Goal: Task Accomplishment & Management: Manage account settings

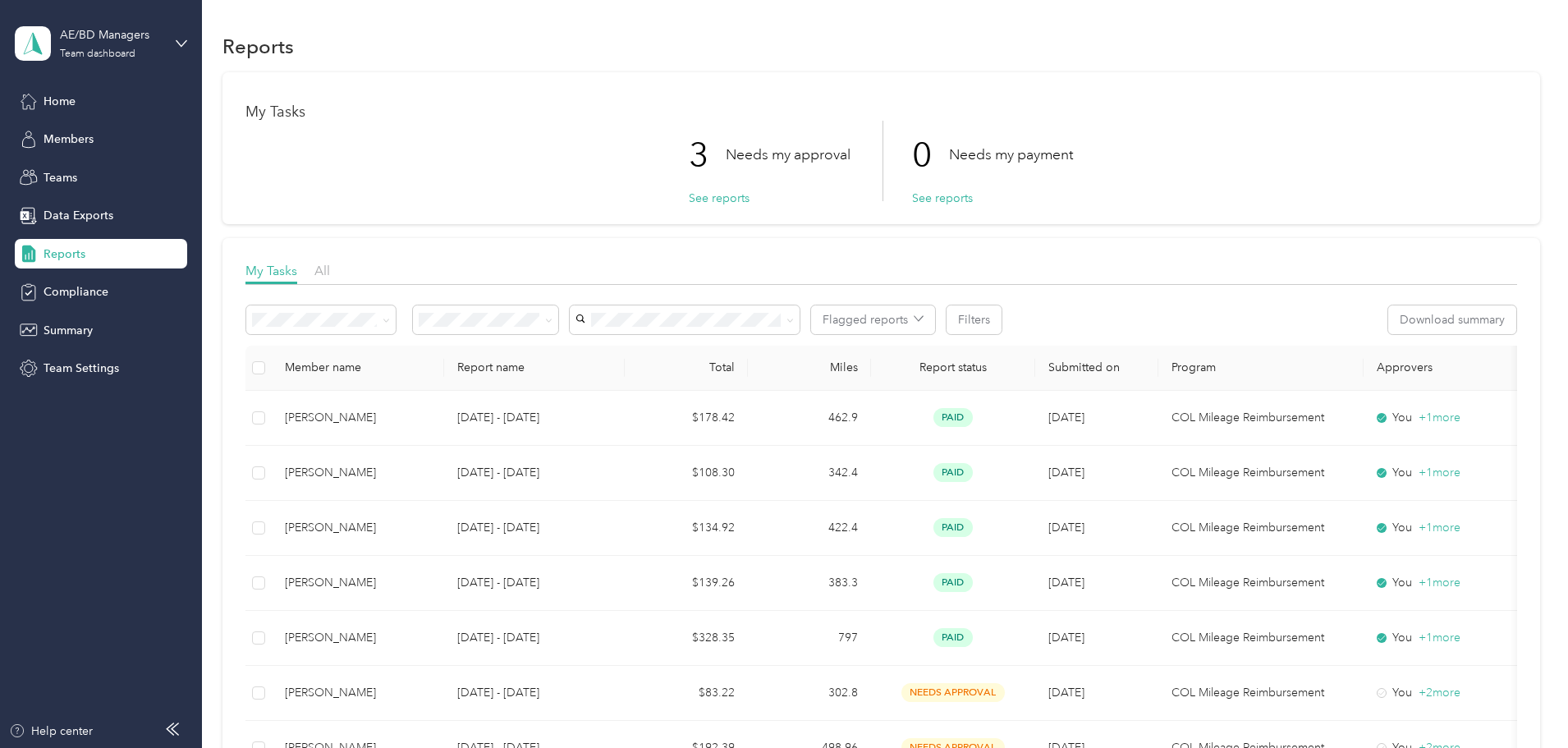
click at [695, 197] on button "See reports" at bounding box center [719, 199] width 61 height 17
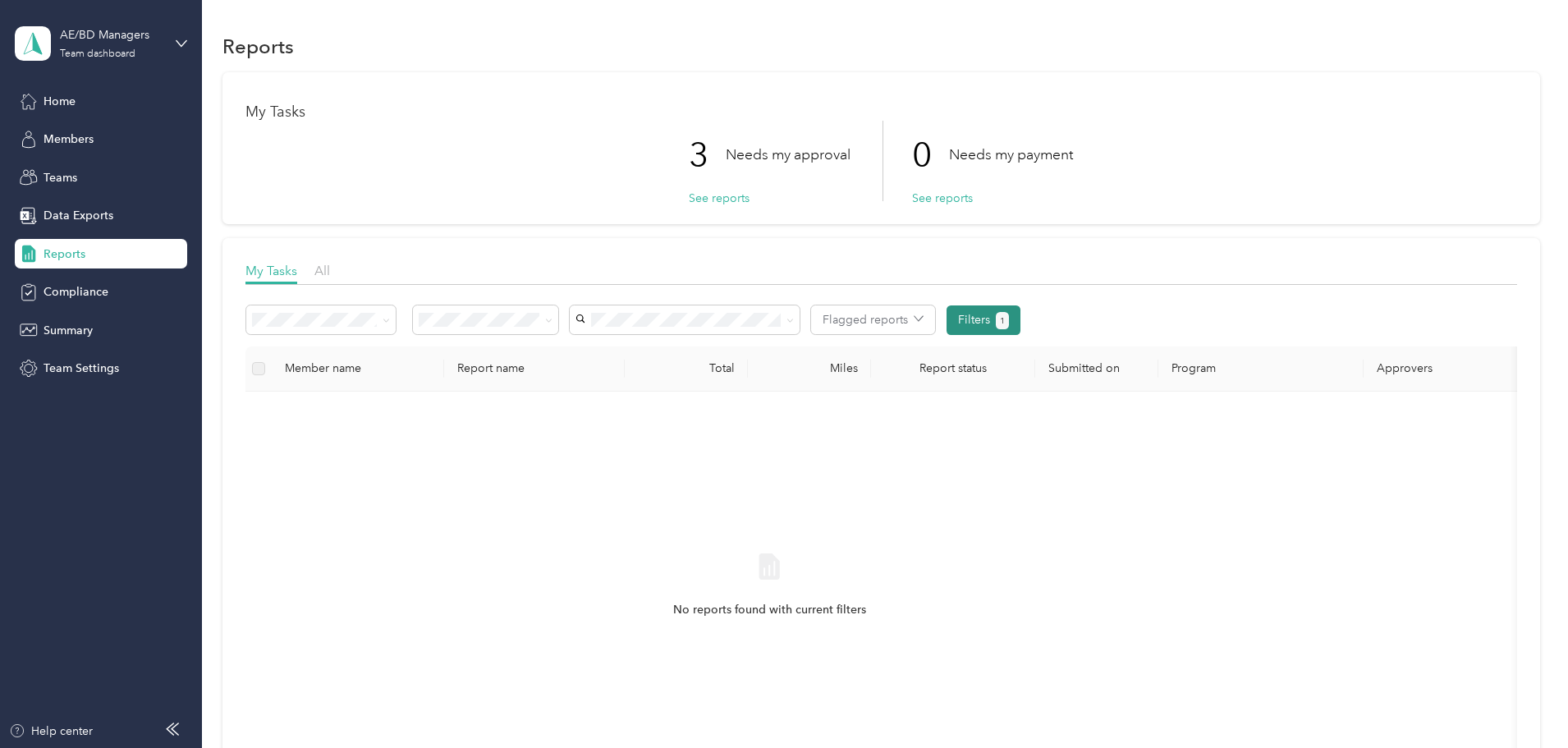
click at [1010, 314] on button "1" at bounding box center [1003, 320] width 14 height 17
click at [91, 250] on div "Reports" at bounding box center [101, 254] width 172 height 30
click at [74, 216] on span "Data Exports" at bounding box center [79, 216] width 70 height 17
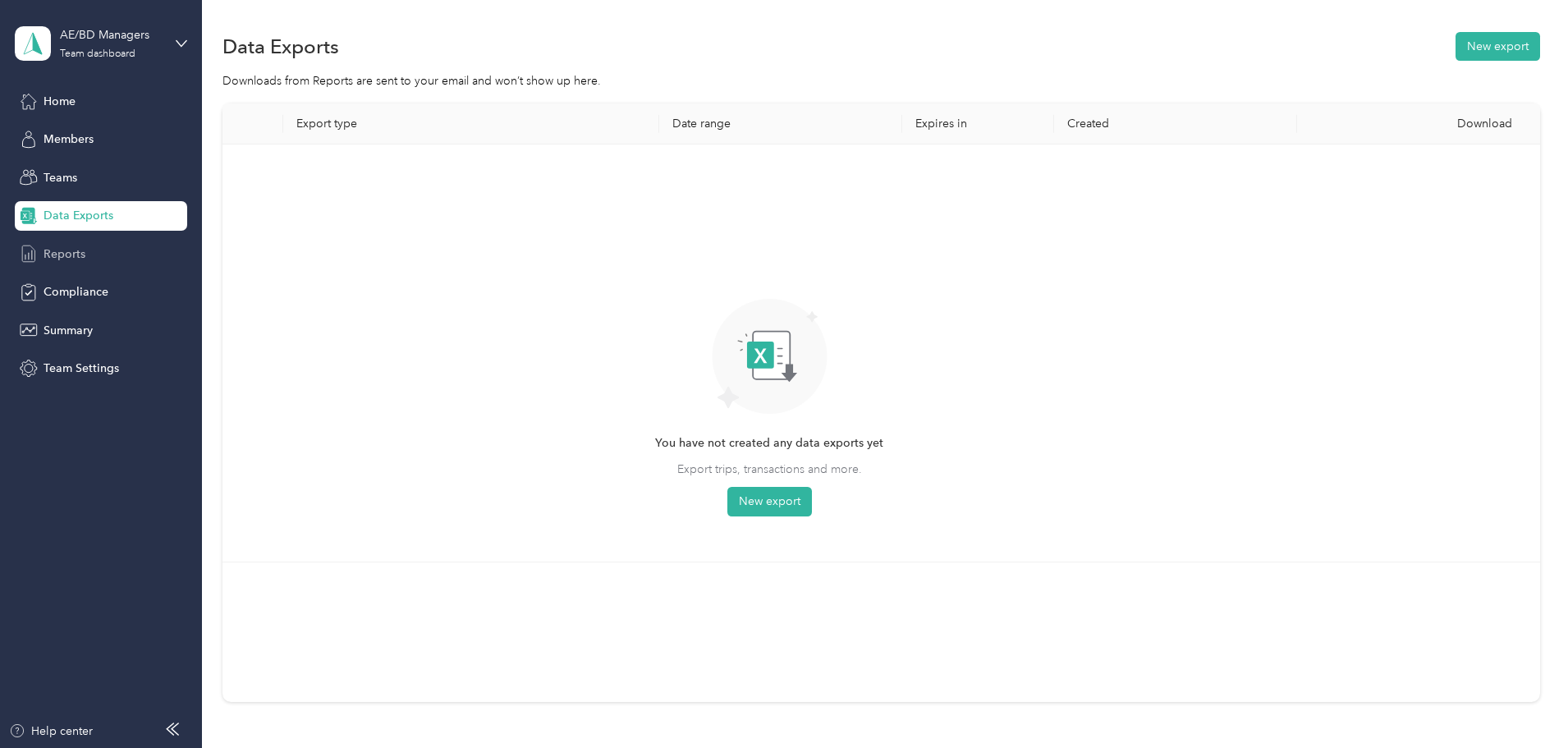
click at [78, 262] on span "Reports" at bounding box center [65, 254] width 42 height 17
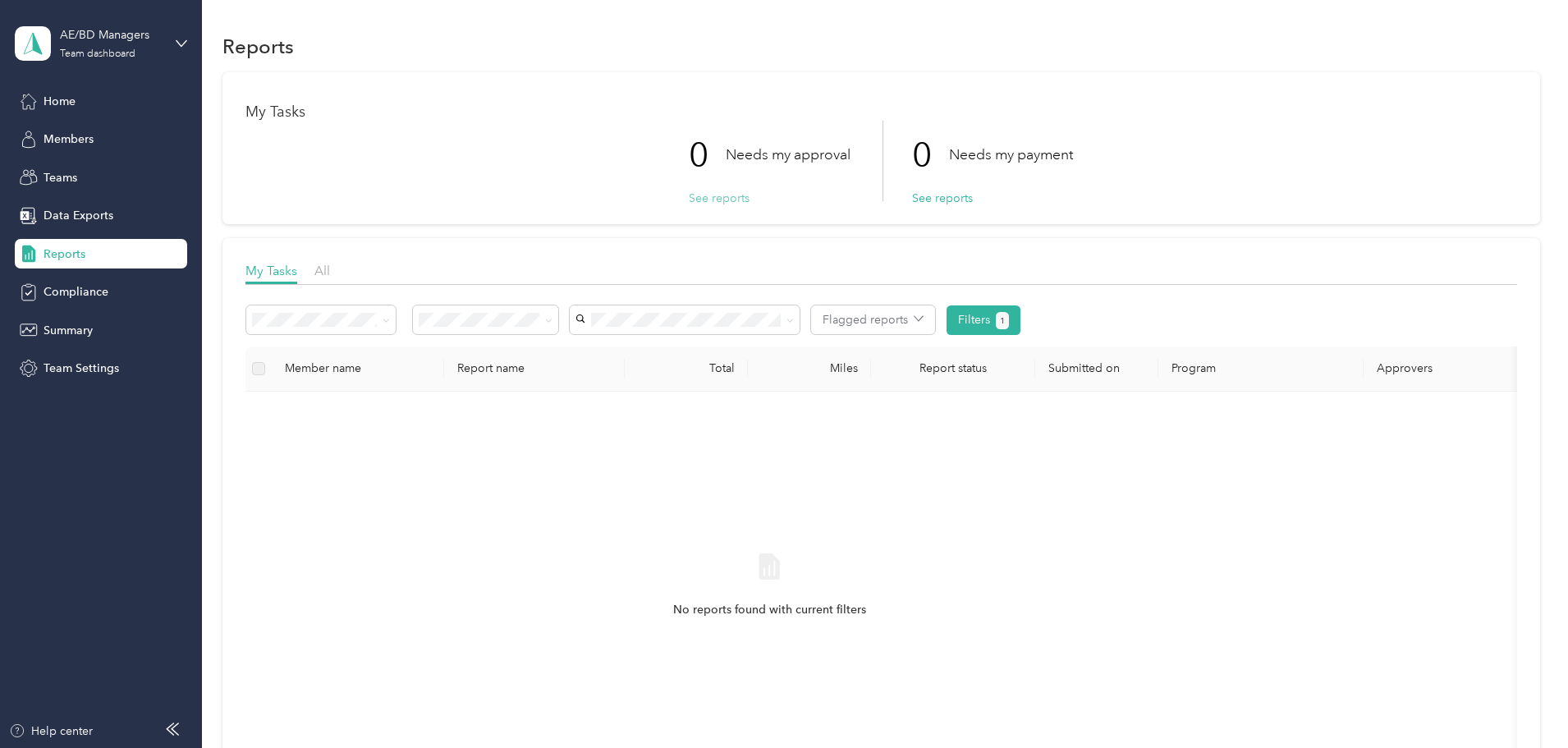
click at [737, 199] on button "See reports" at bounding box center [719, 199] width 61 height 17
click at [1021, 312] on button "Filters 1" at bounding box center [984, 320] width 74 height 30
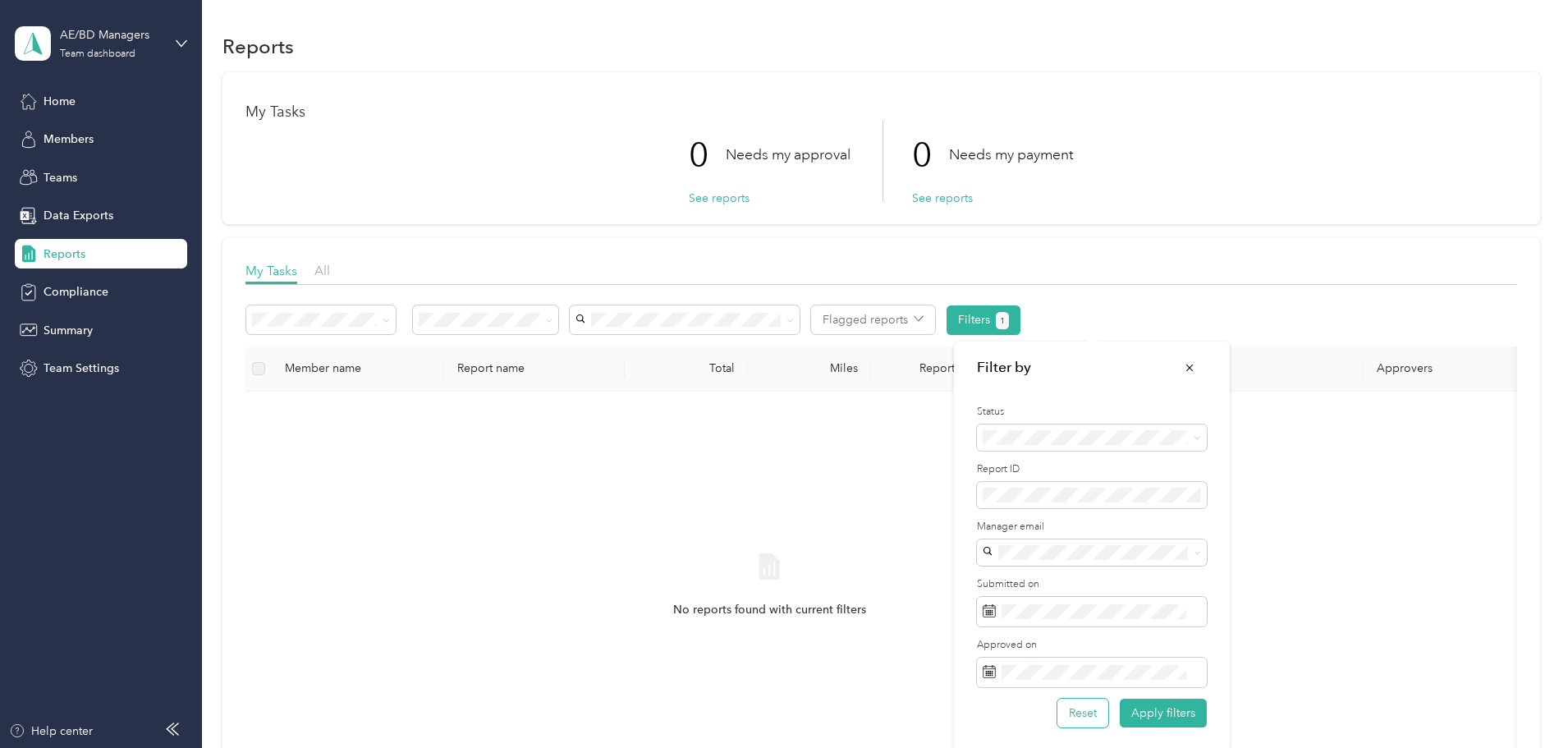
click at [1101, 722] on button "Reset" at bounding box center [1083, 713] width 51 height 29
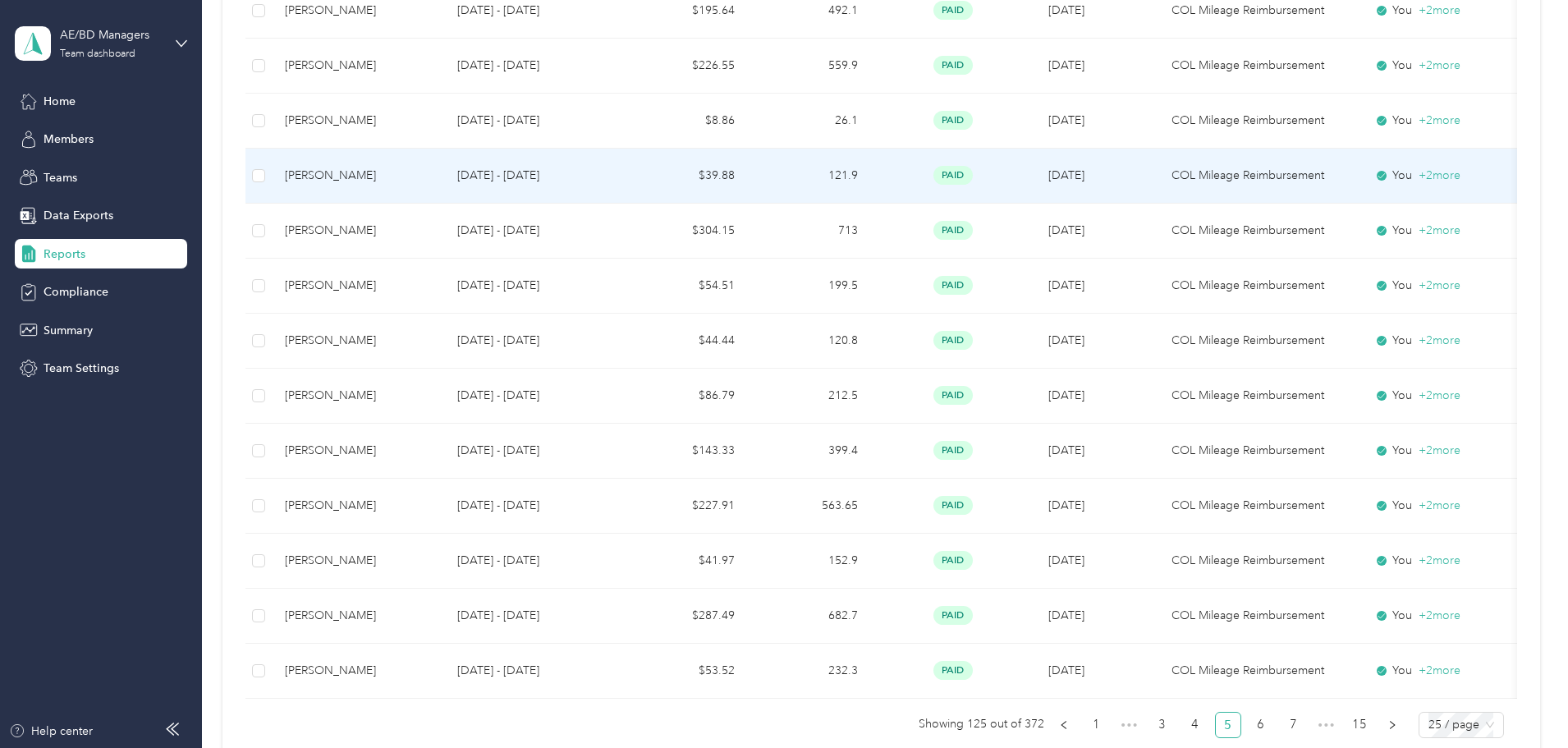
scroll to position [1275, 0]
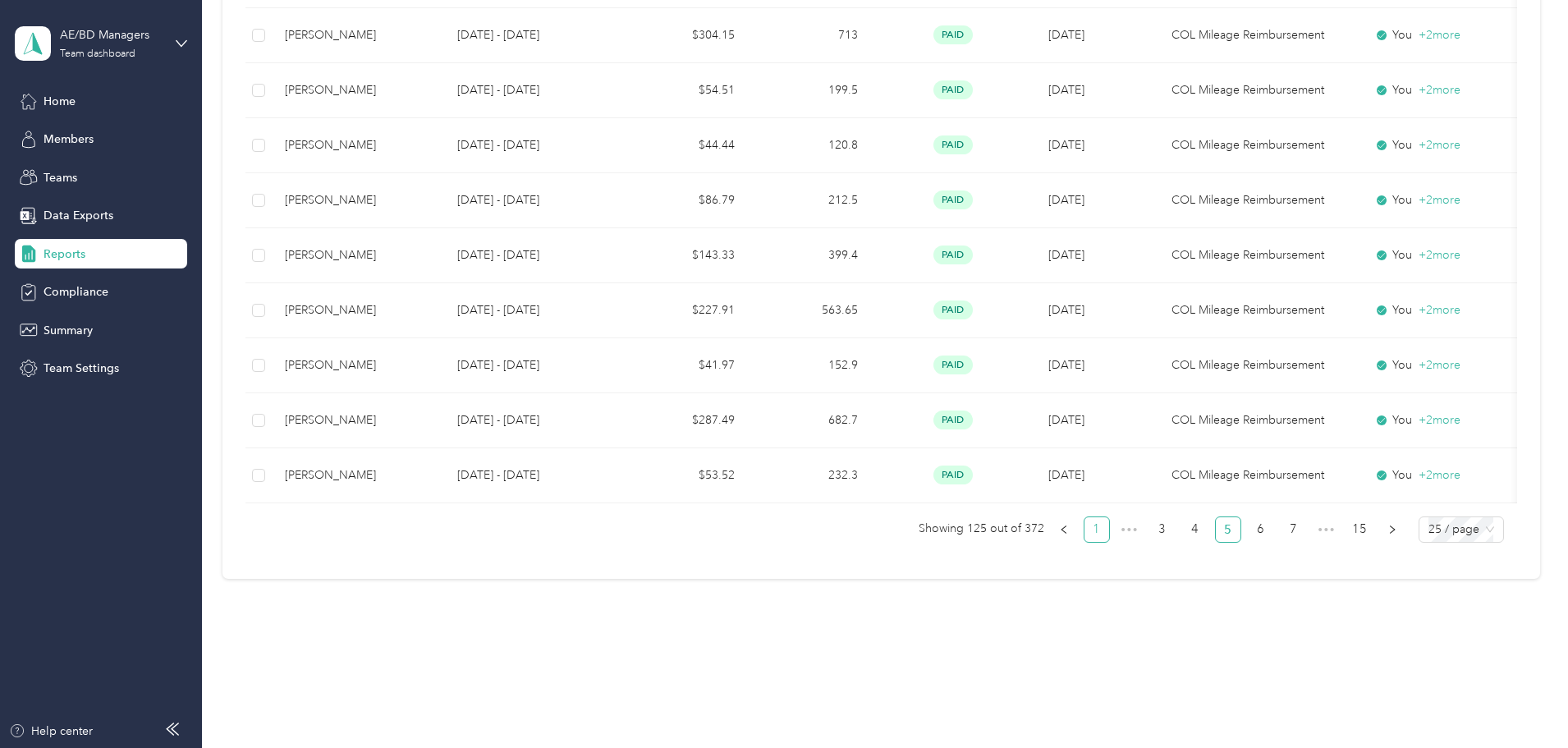
click at [1085, 529] on link "1" at bounding box center [1097, 529] width 24 height 25
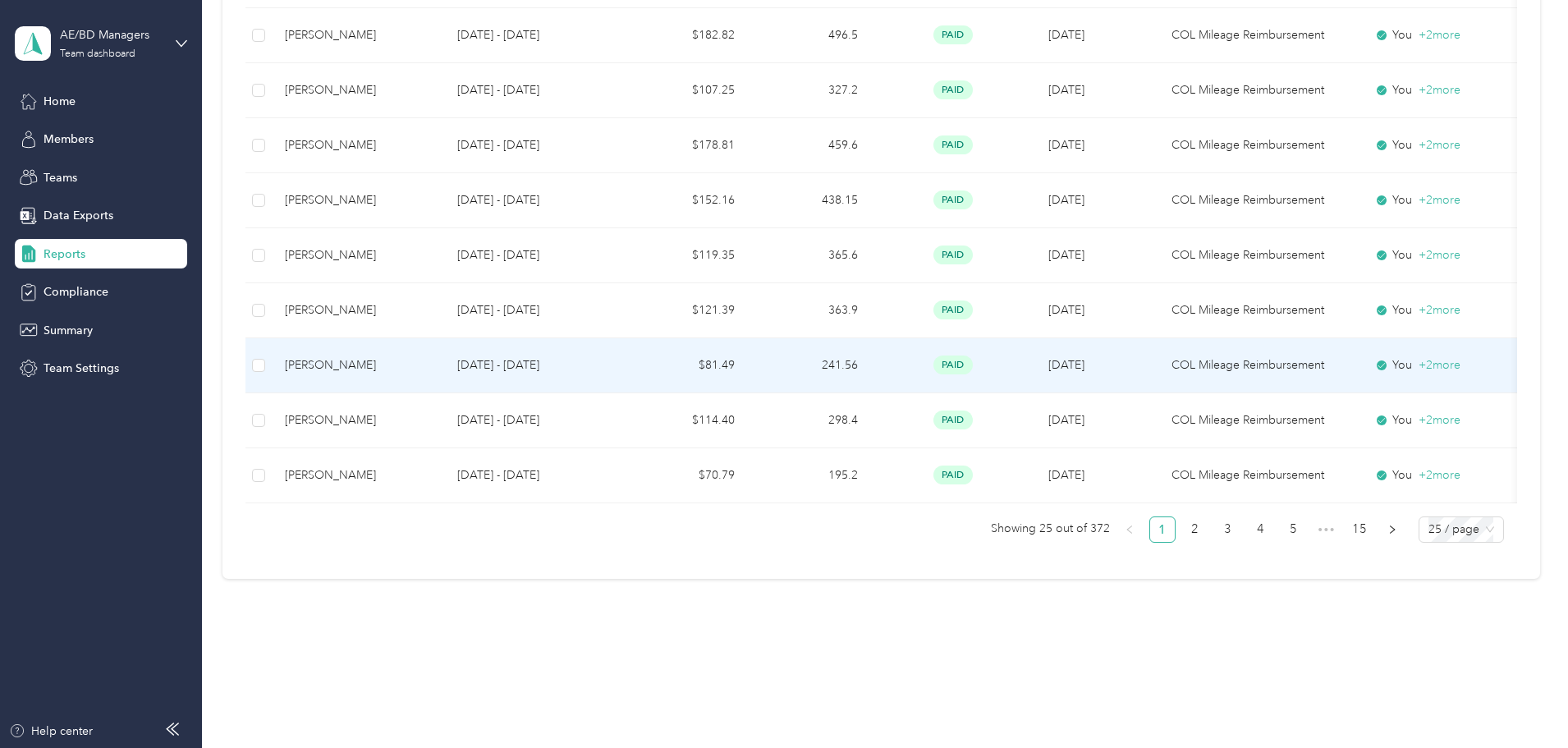
scroll to position [1275, 0]
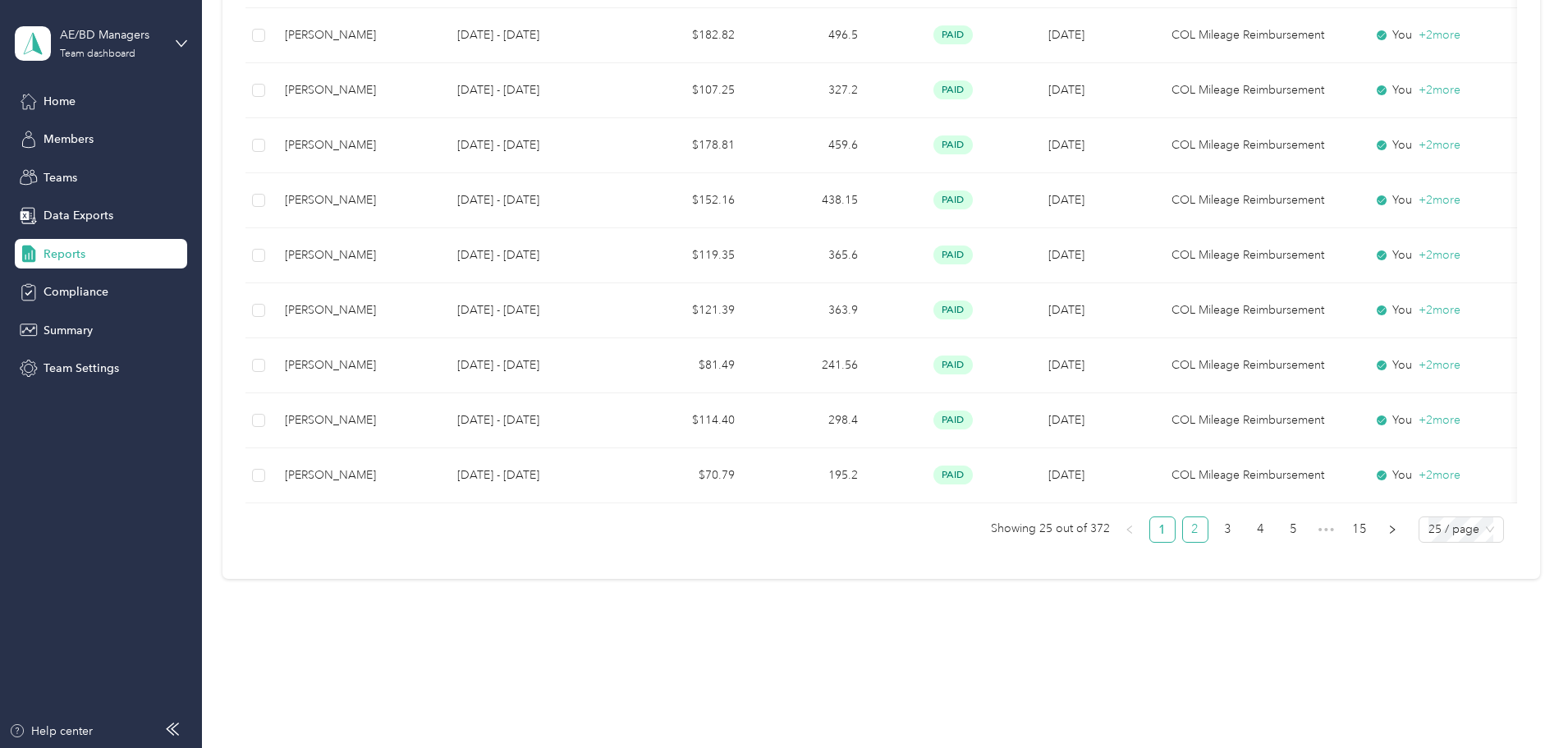
click at [1184, 539] on link "2" at bounding box center [1195, 529] width 24 height 25
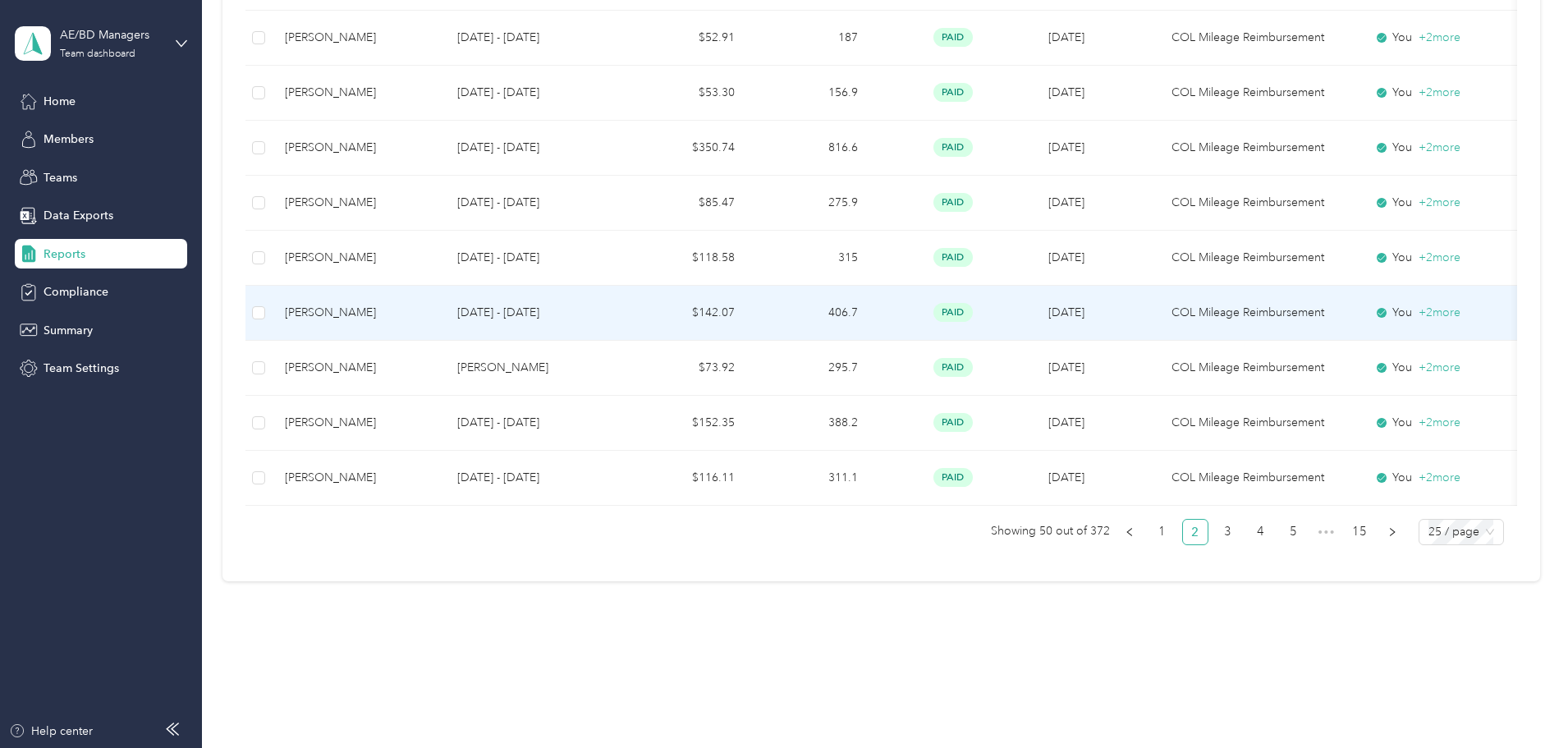
scroll to position [1275, 0]
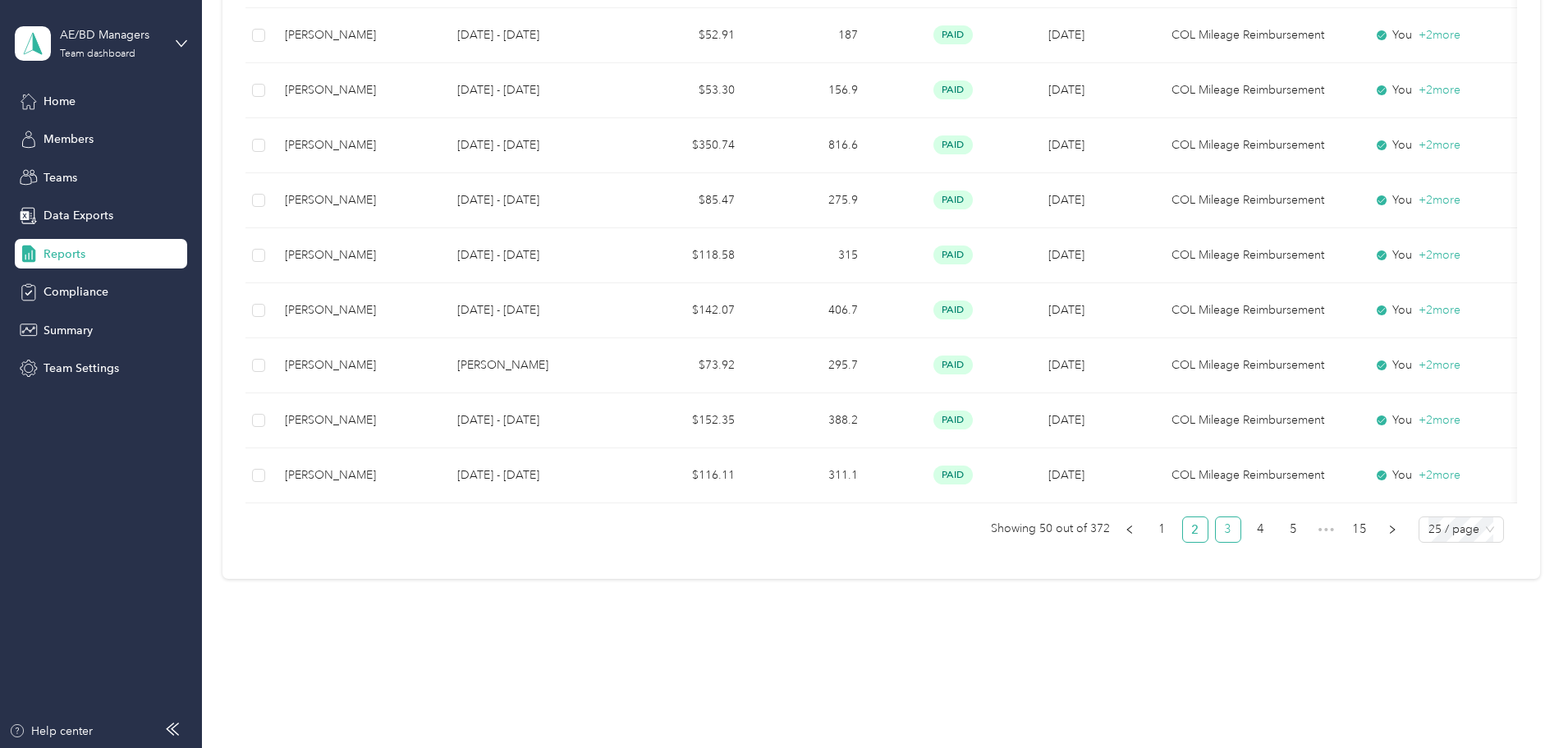
click at [1216, 536] on link "3" at bounding box center [1228, 529] width 24 height 25
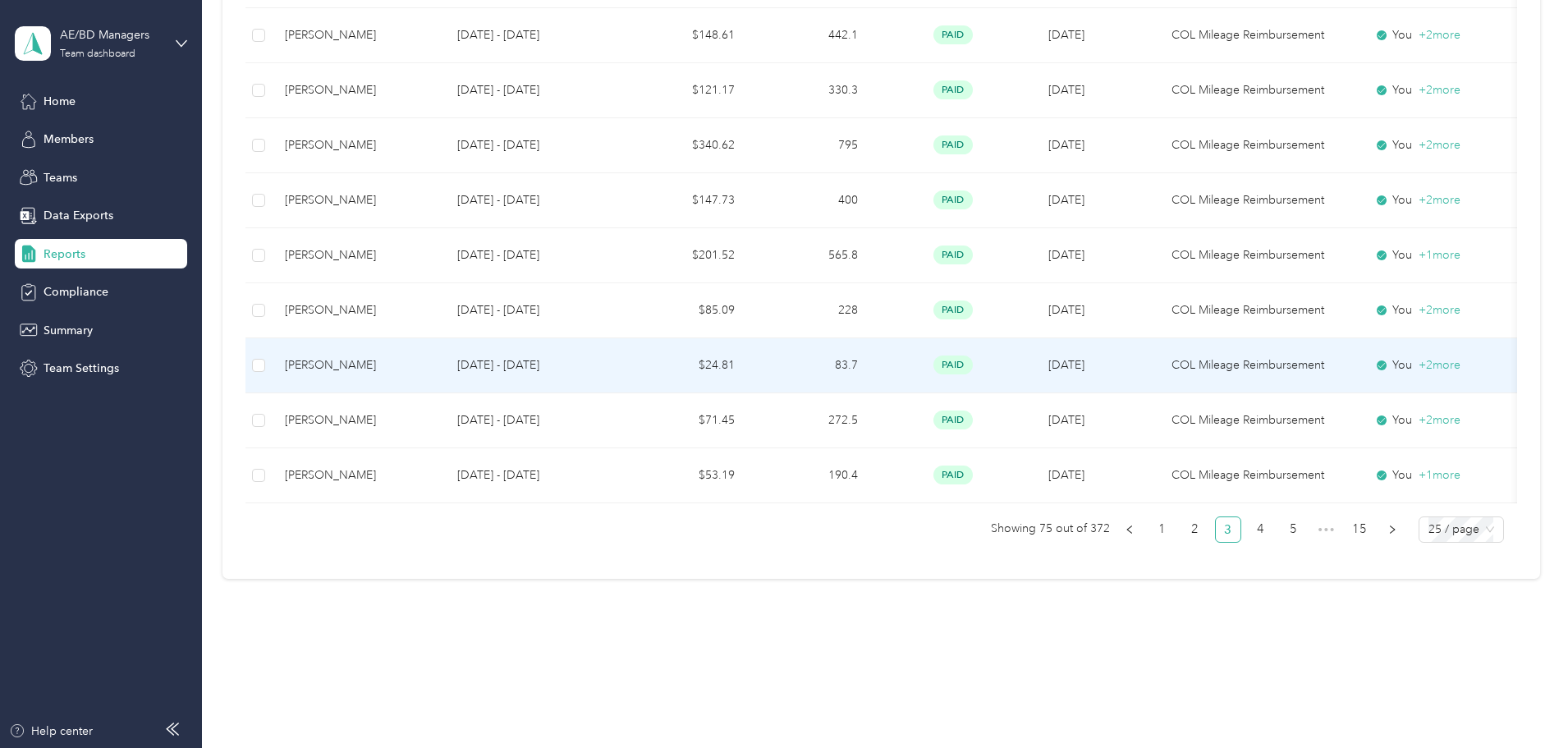
scroll to position [1275, 0]
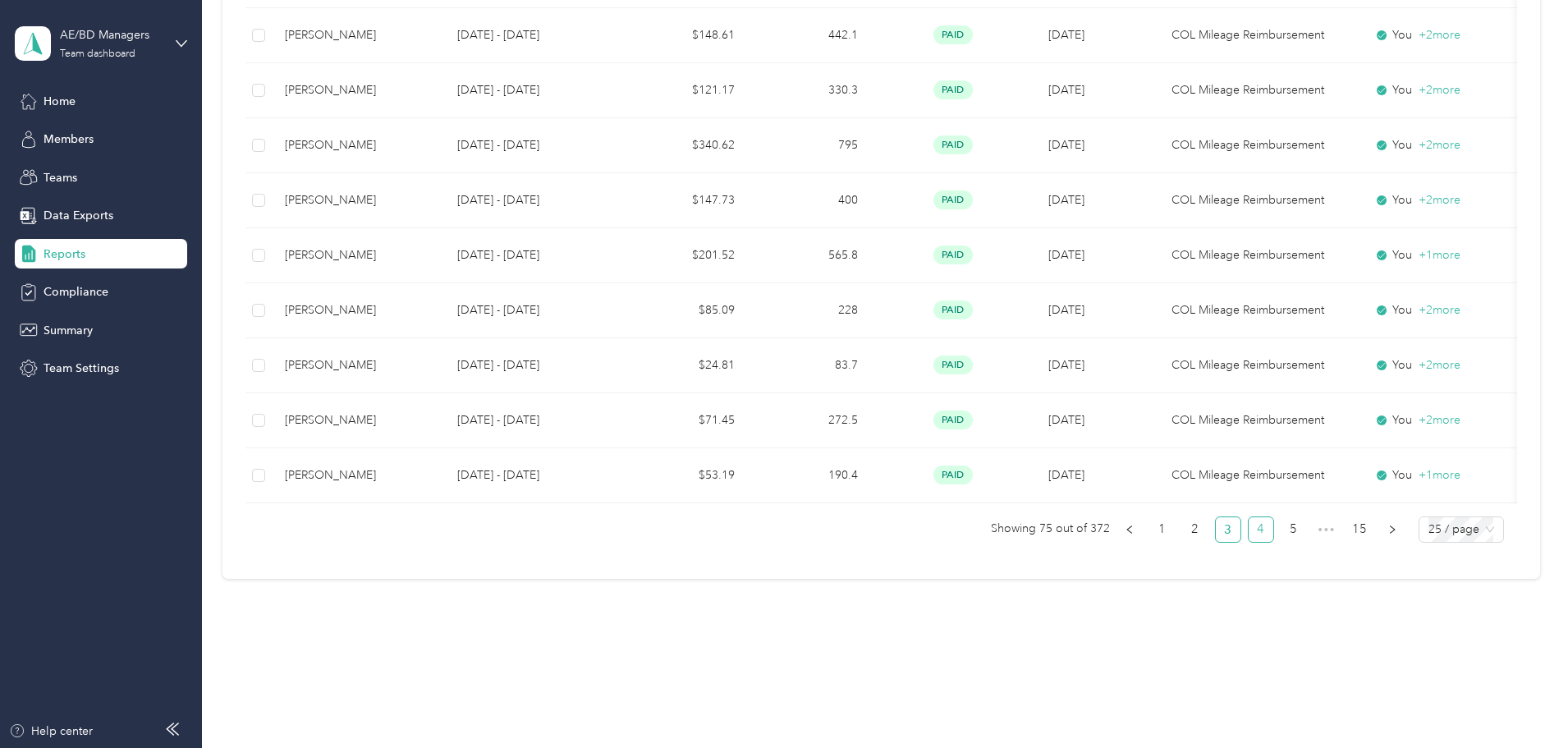
click at [1249, 536] on link "4" at bounding box center [1260, 529] width 24 height 25
click at [1249, 524] on link "5" at bounding box center [1260, 529] width 24 height 25
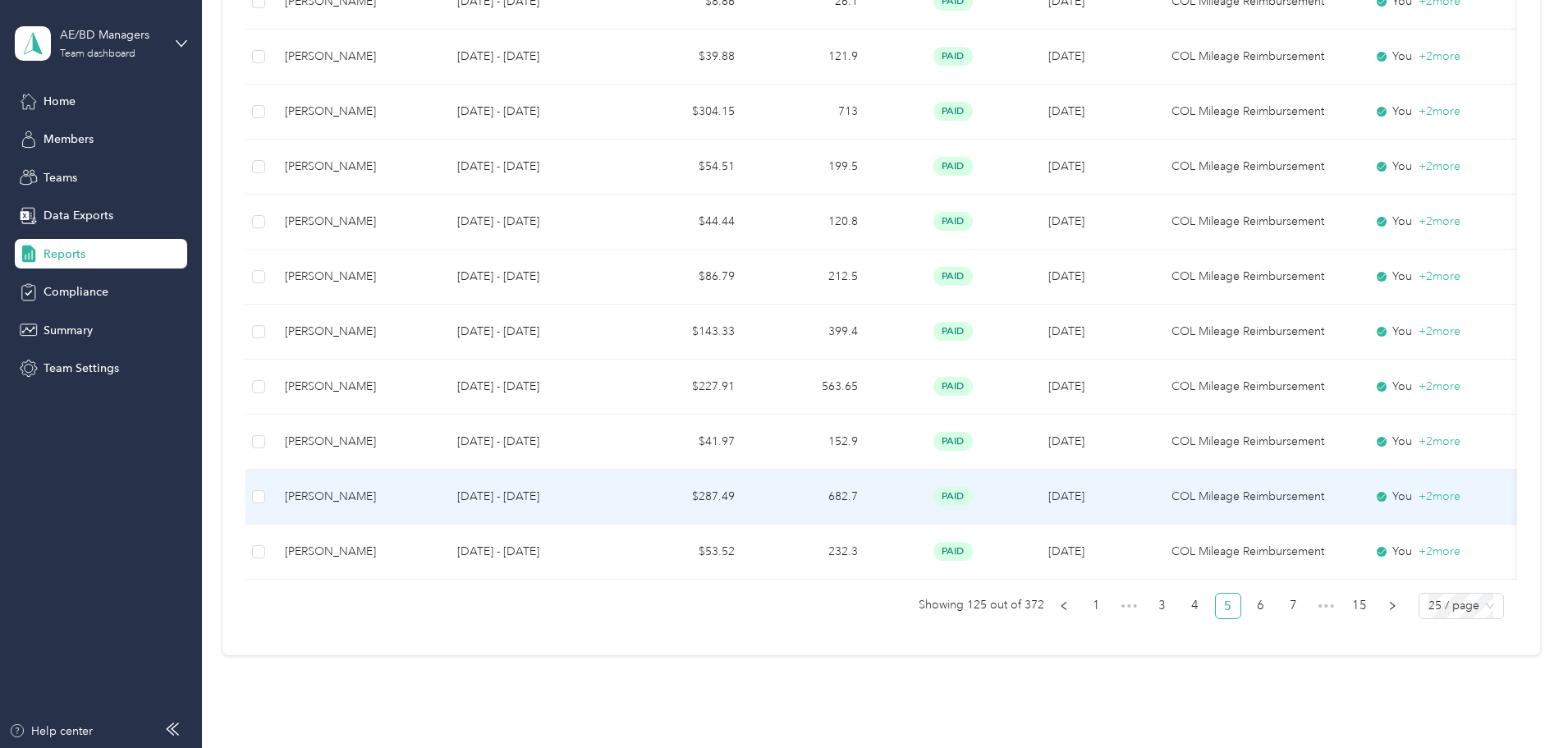
scroll to position [1275, 0]
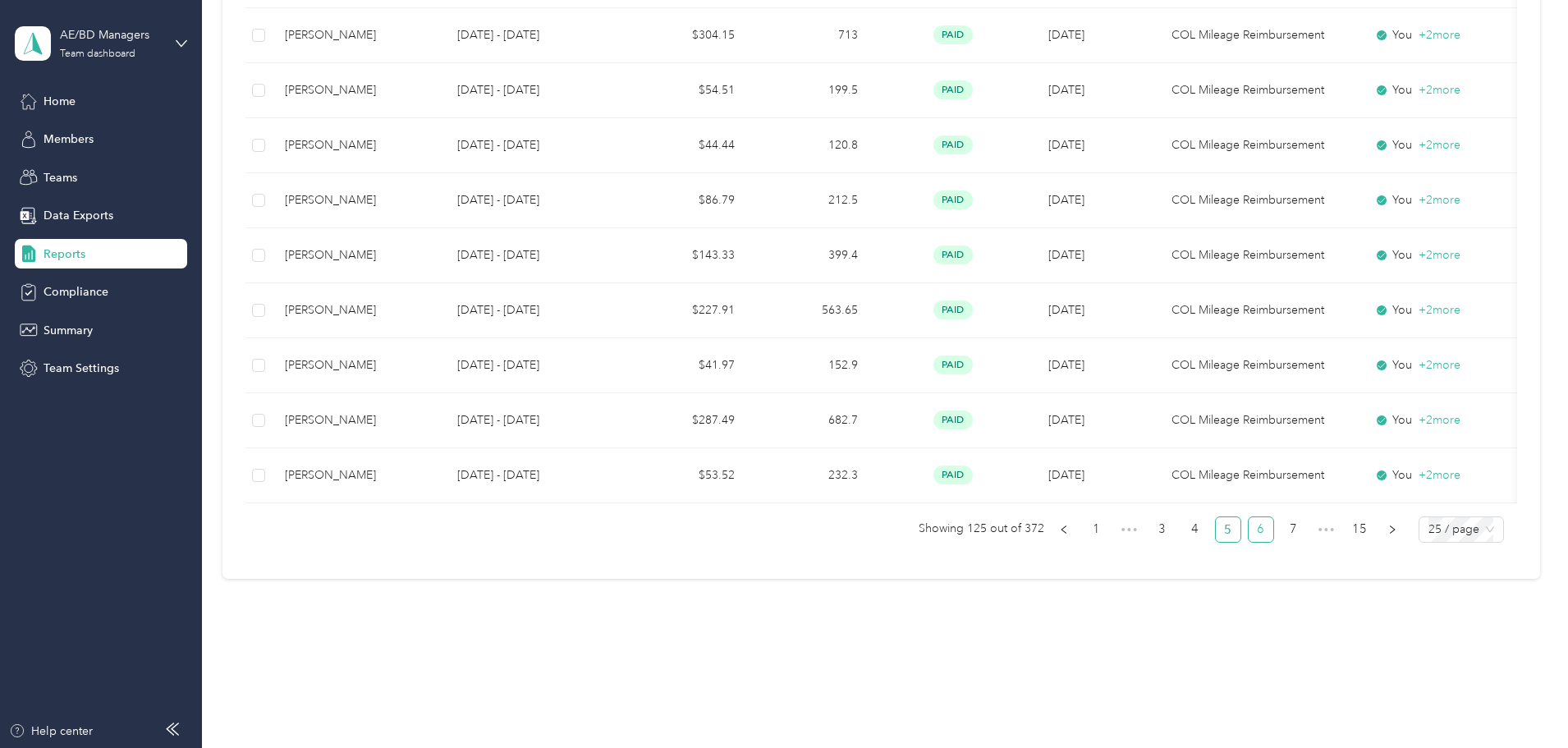
click at [1249, 536] on link "6" at bounding box center [1260, 529] width 24 height 25
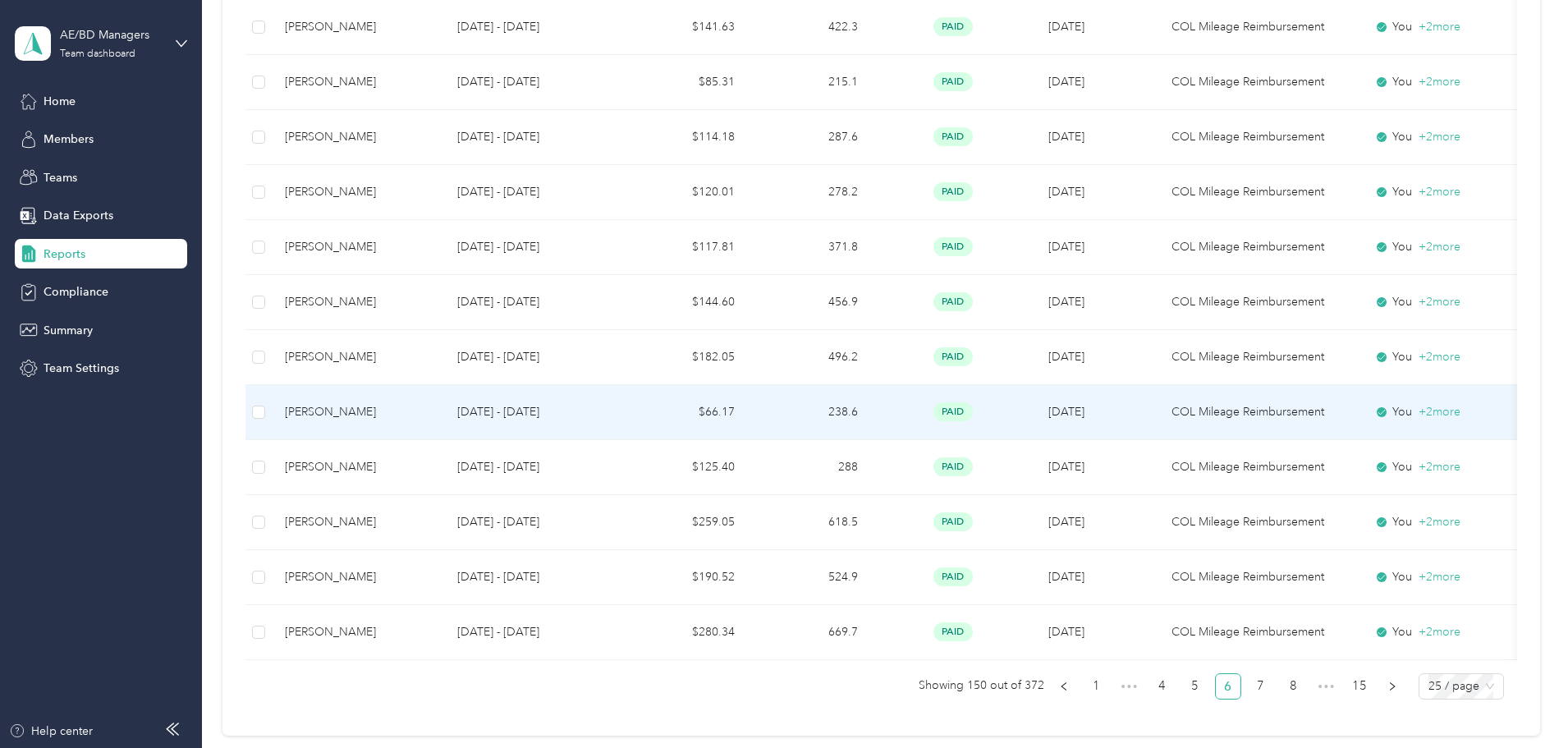
scroll to position [1275, 0]
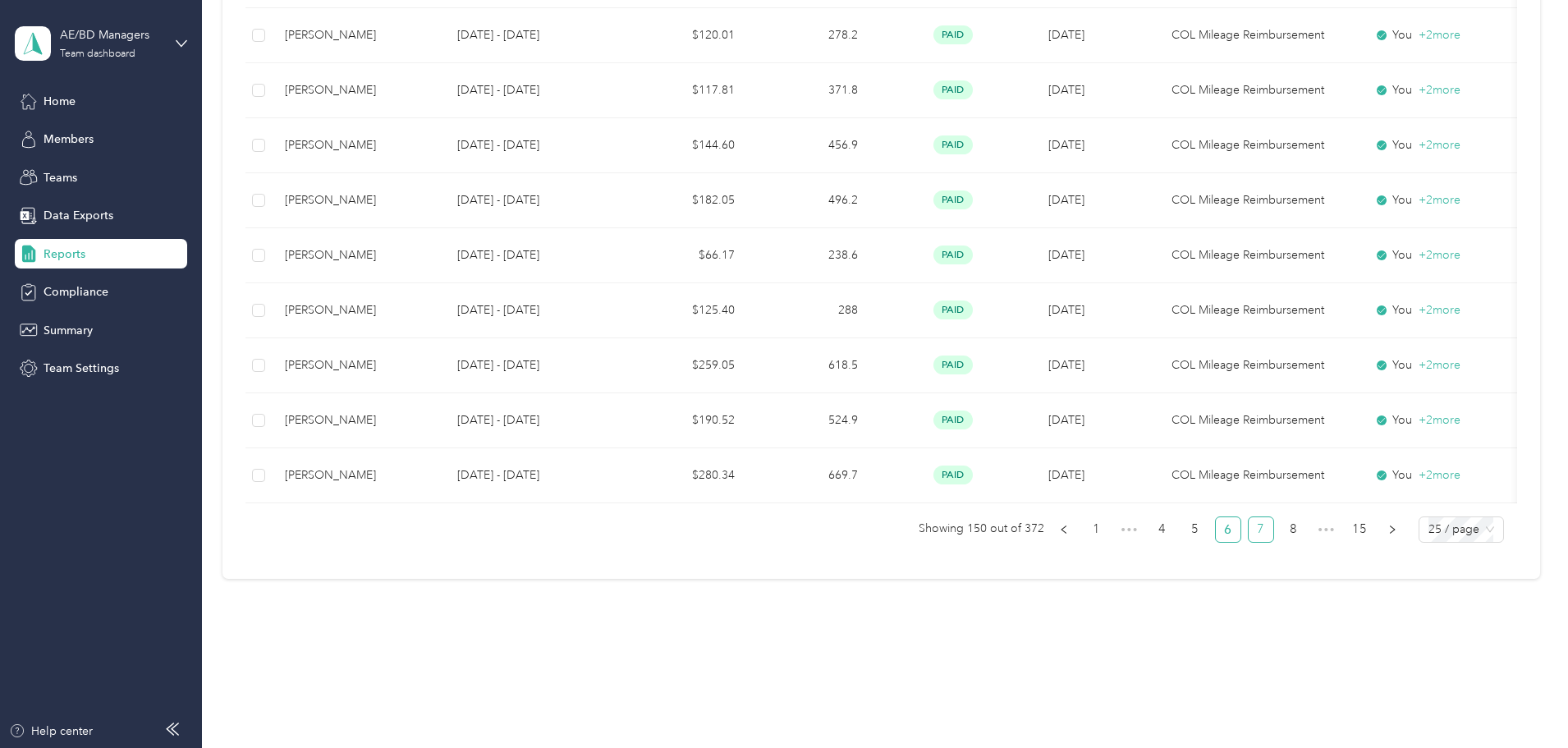
click at [1249, 530] on link "7" at bounding box center [1260, 529] width 24 height 25
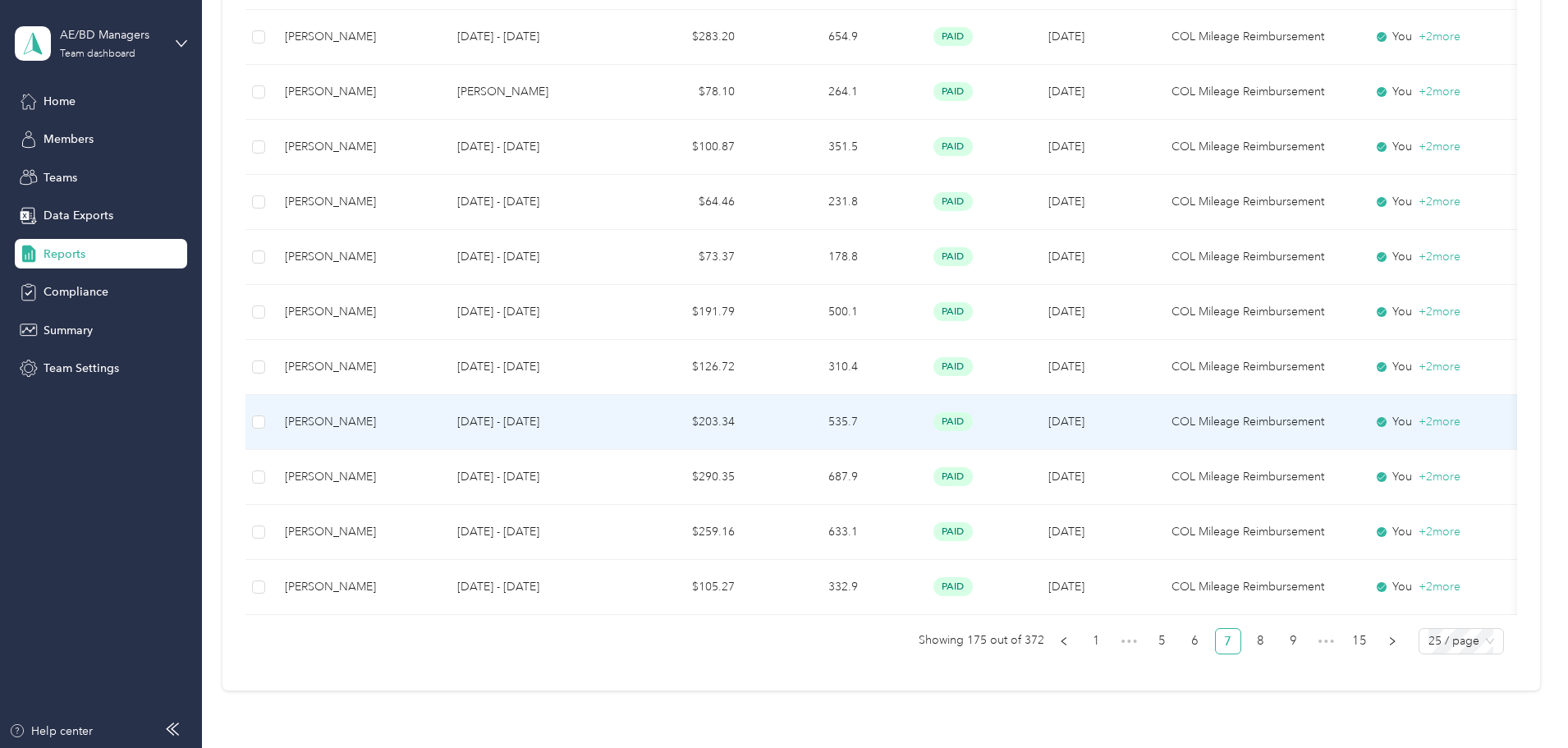
scroll to position [1275, 0]
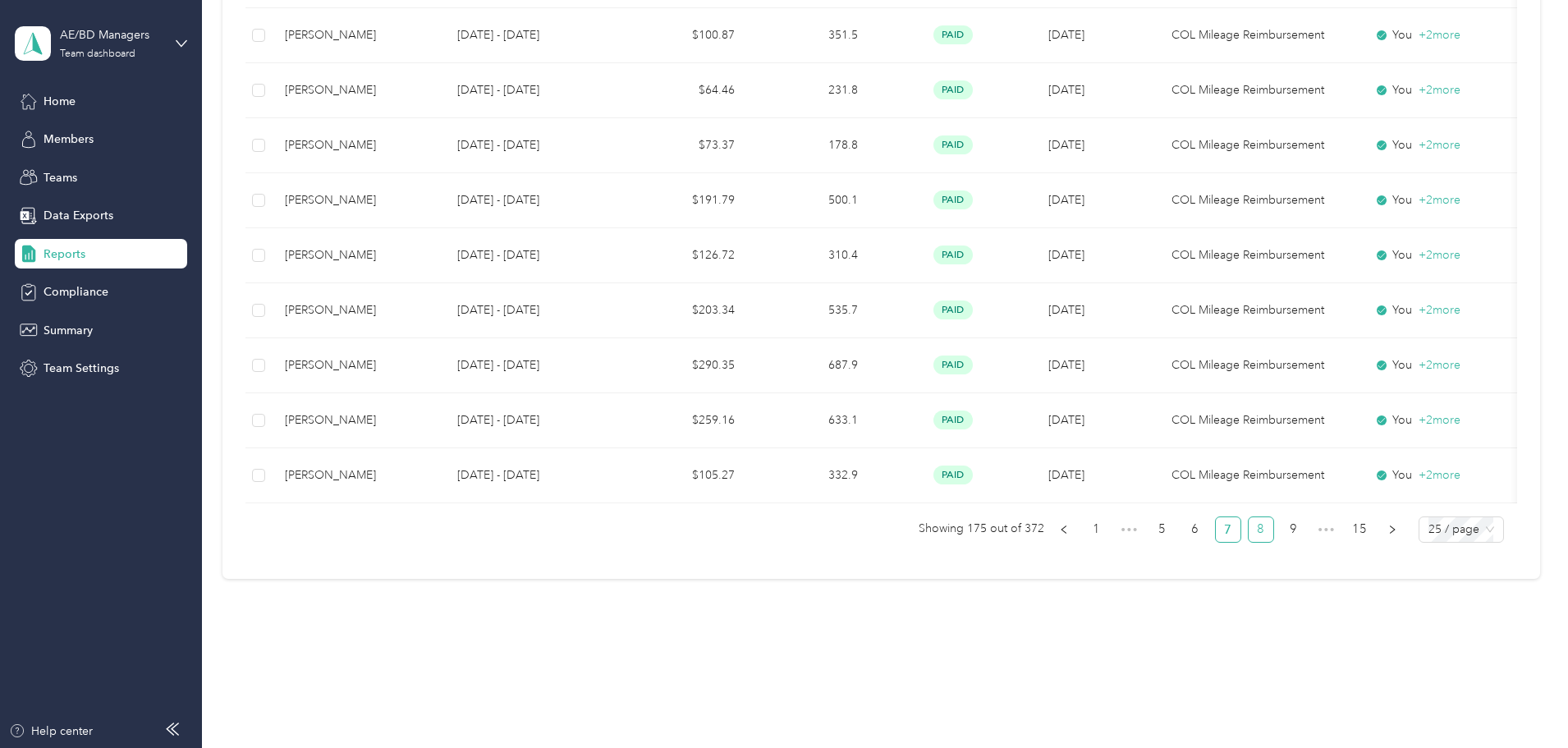
click at [1249, 527] on link "8" at bounding box center [1260, 529] width 24 height 25
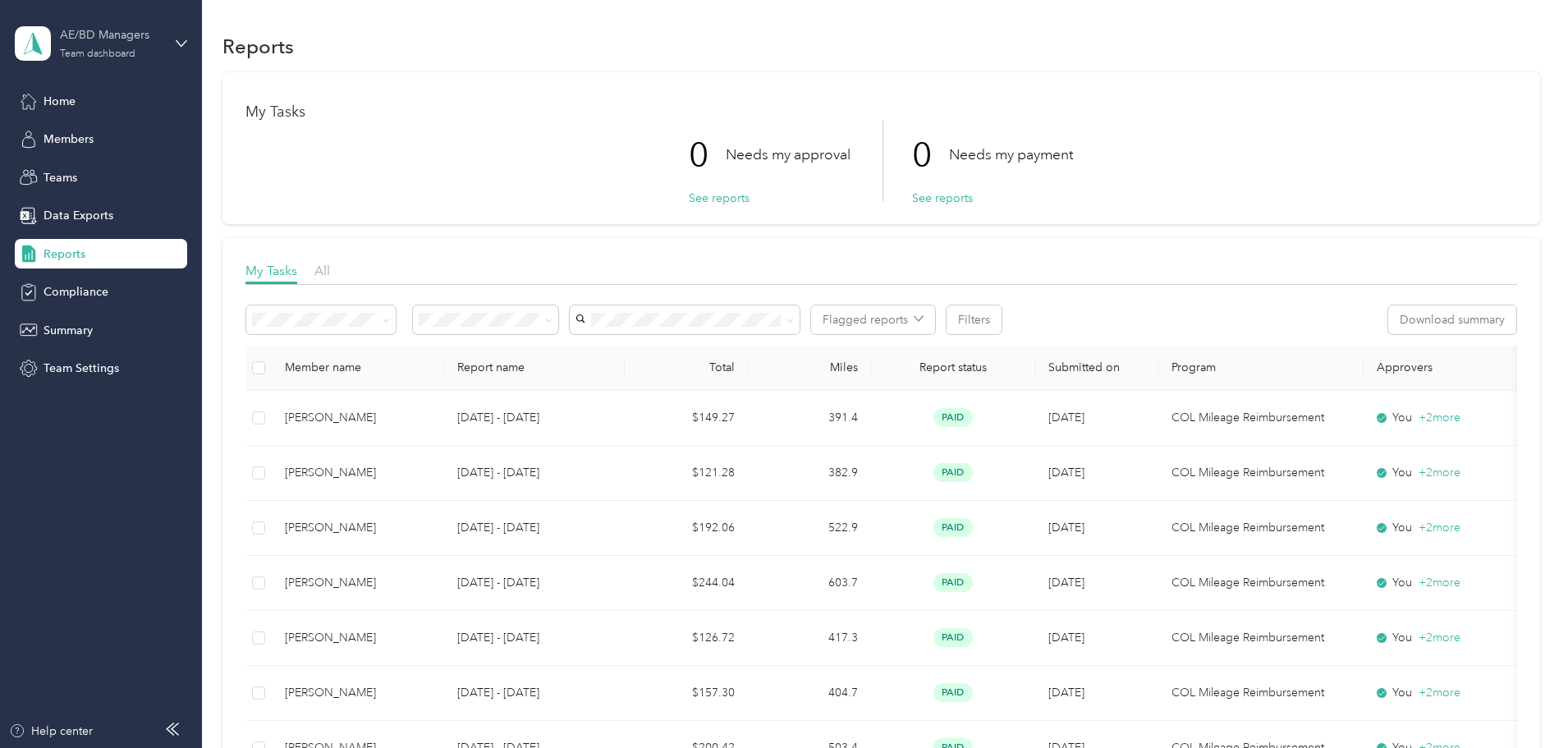
click at [132, 35] on div "AE/BD Managers" at bounding box center [111, 35] width 102 height 17
click at [95, 212] on div "Log out" at bounding box center [188, 210] width 323 height 29
